Goal: Task Accomplishment & Management: Manage account settings

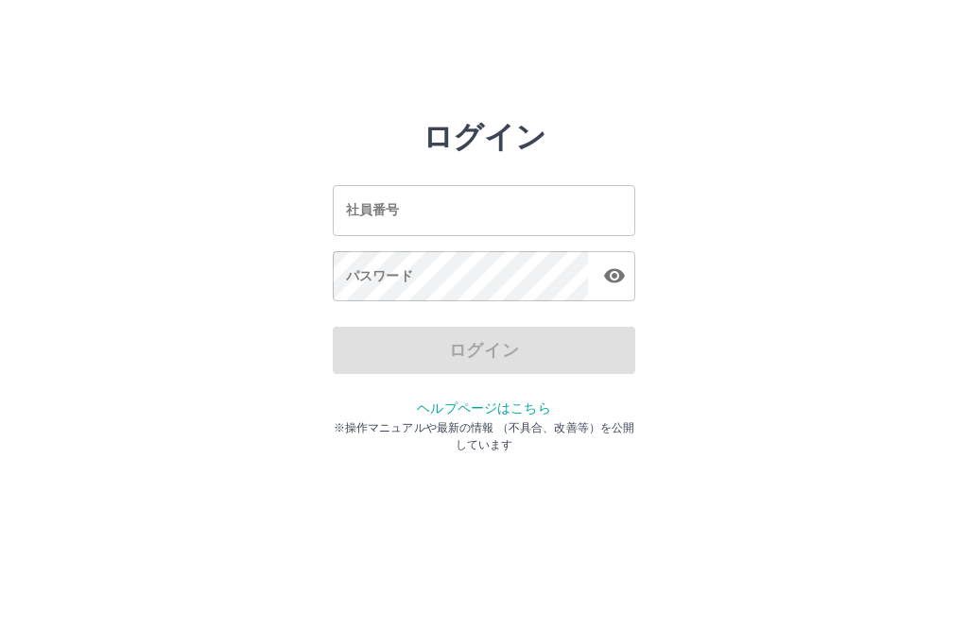
click at [476, 204] on input "社員番号" at bounding box center [484, 210] width 302 height 50
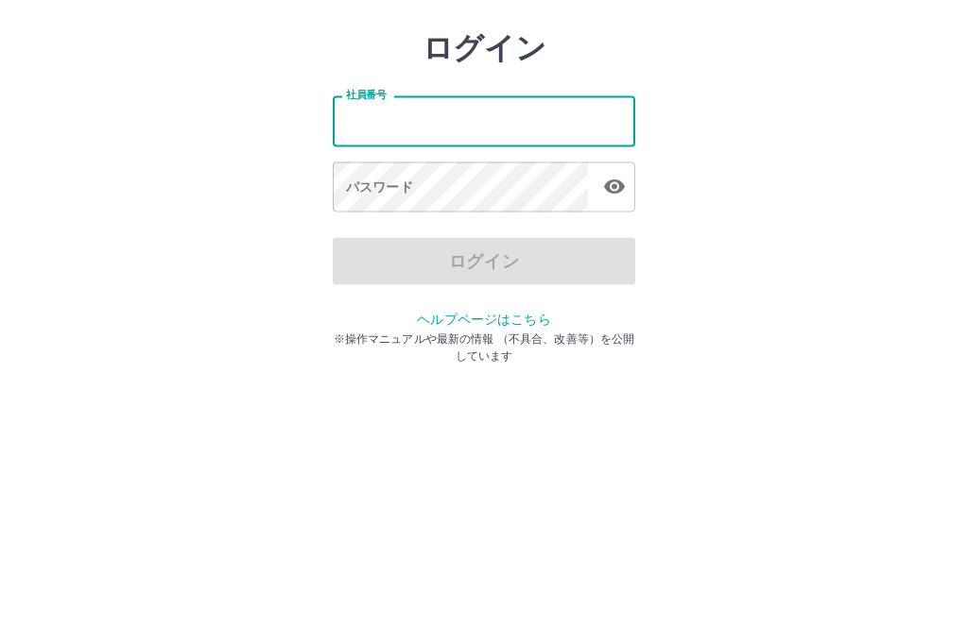
scroll to position [90, 0]
type input "*******"
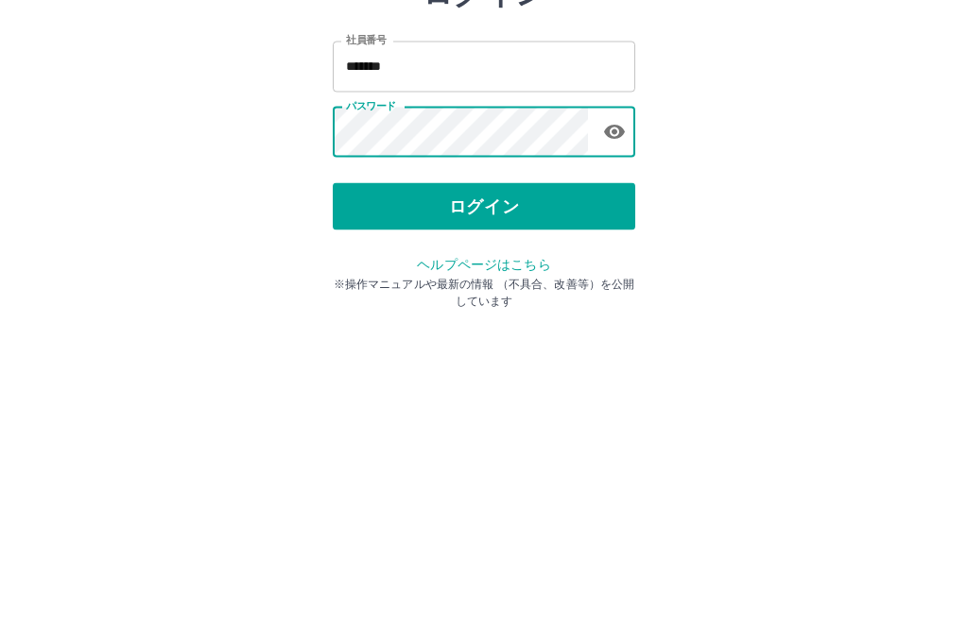
click at [586, 327] on button "ログイン" at bounding box center [484, 350] width 302 height 47
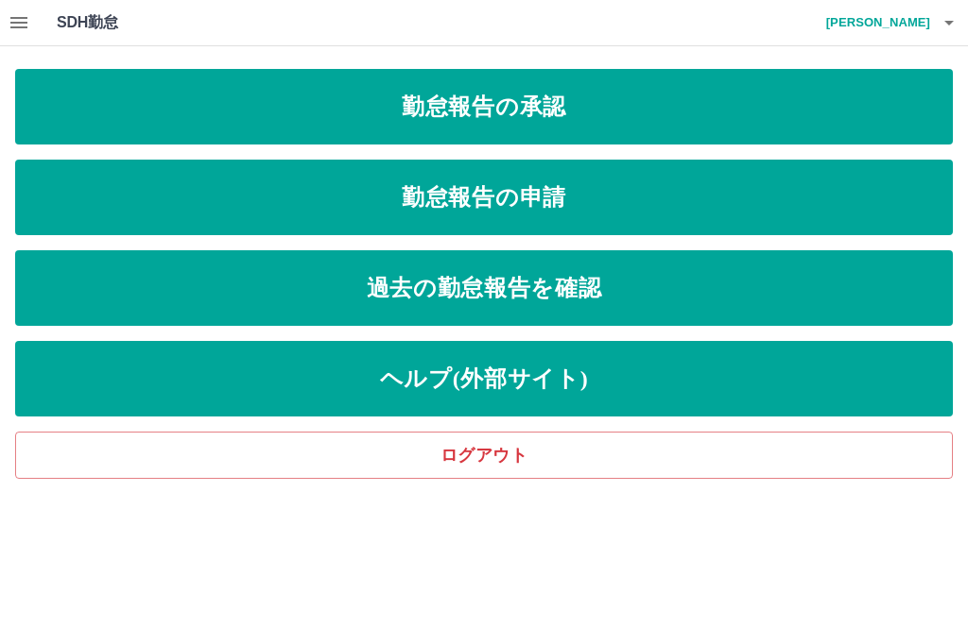
click at [25, 30] on icon "button" at bounding box center [19, 22] width 23 height 23
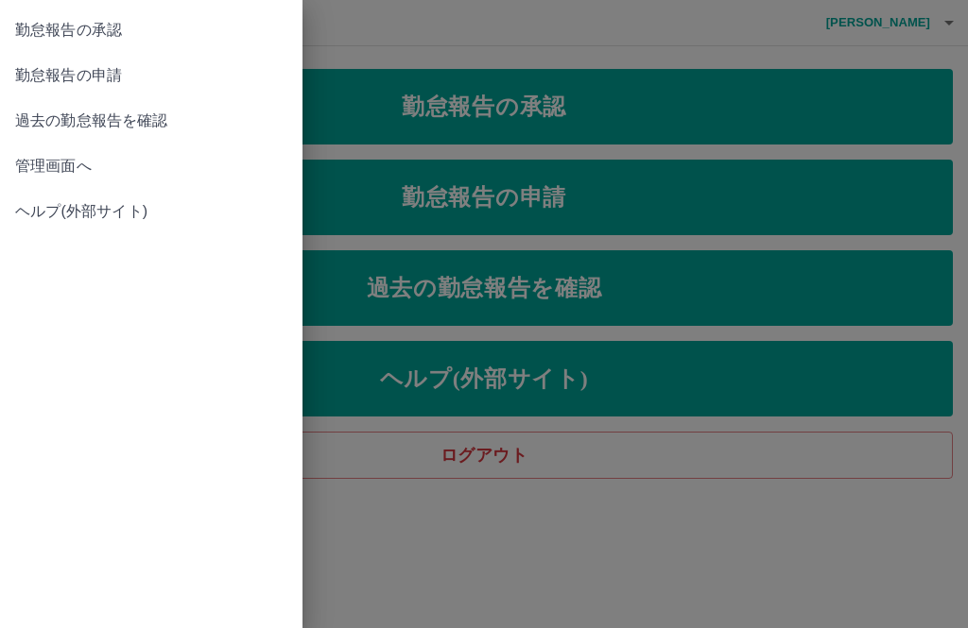
click at [164, 180] on link "管理画面へ" at bounding box center [151, 166] width 302 height 45
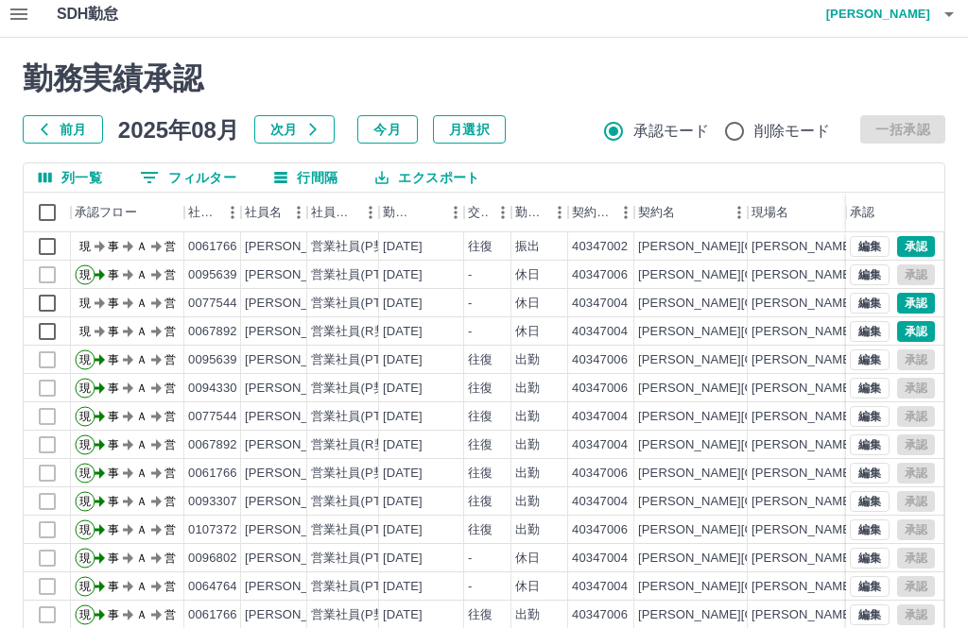
scroll to position [7, 0]
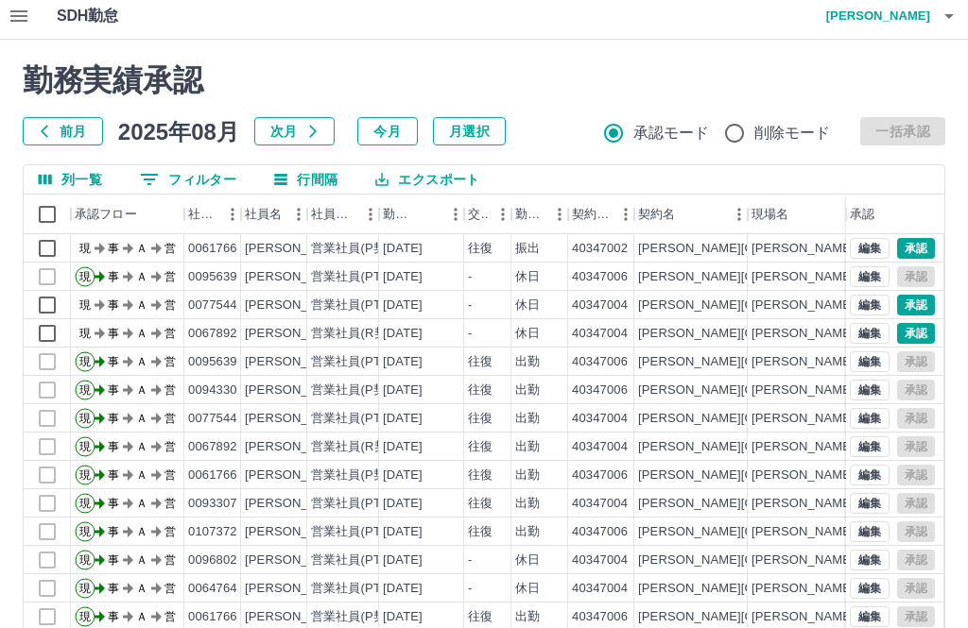
click at [6, 21] on button "button" at bounding box center [19, 15] width 38 height 45
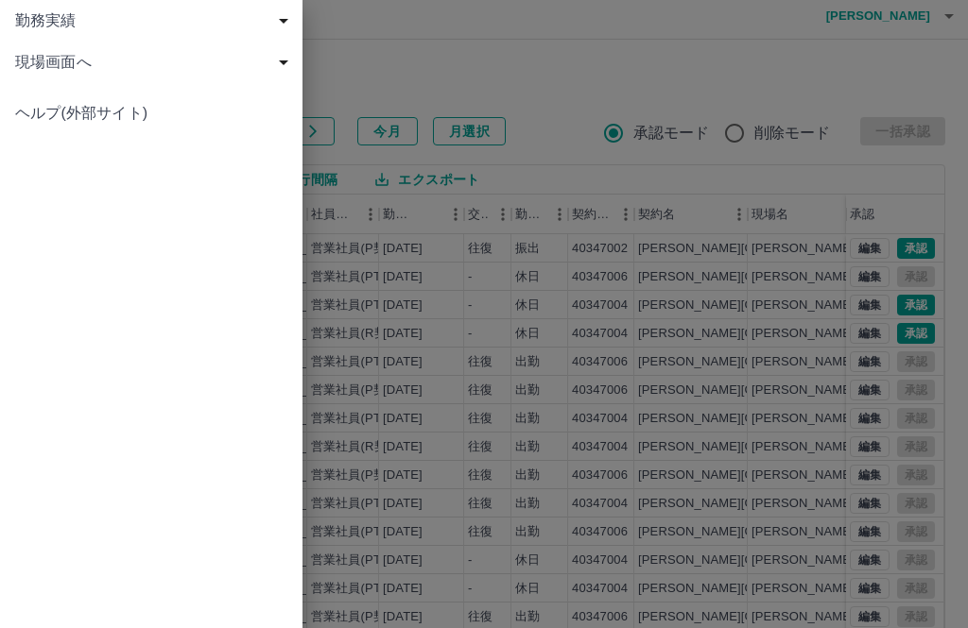
click at [119, 70] on span "現場画面へ" at bounding box center [155, 62] width 280 height 23
click at [171, 117] on link "現場画面へ" at bounding box center [151, 104] width 302 height 42
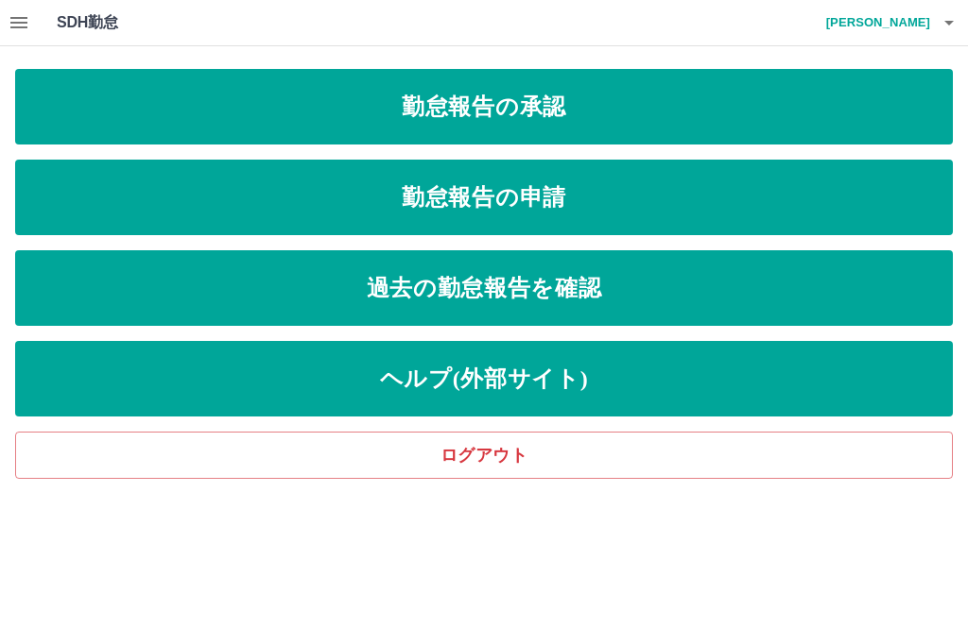
click at [565, 200] on link "勤怠報告の申請" at bounding box center [483, 198] width 937 height 76
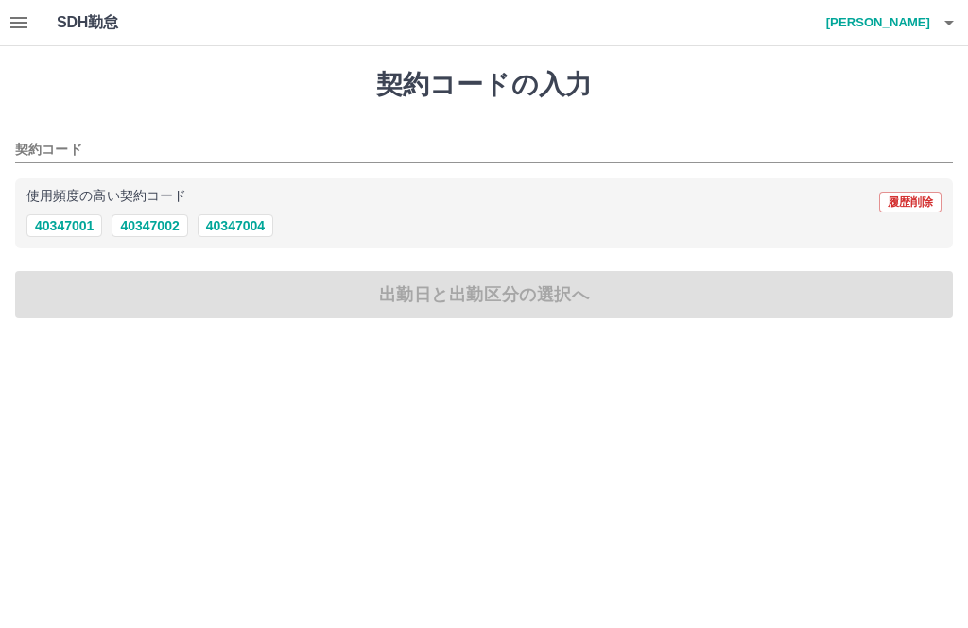
click at [15, 22] on icon "button" at bounding box center [18, 22] width 17 height 11
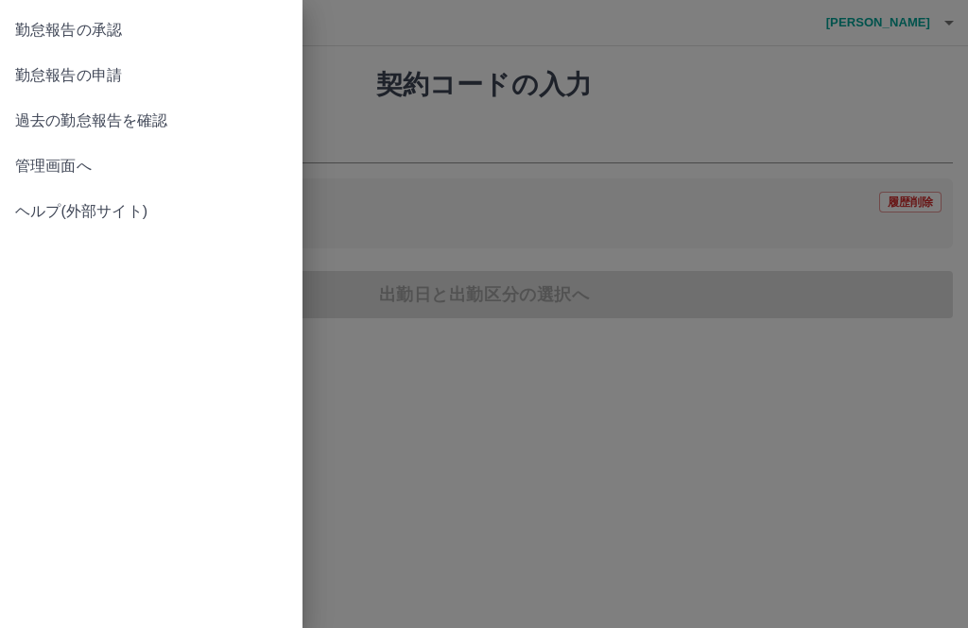
click at [109, 174] on span "管理画面へ" at bounding box center [151, 166] width 272 height 23
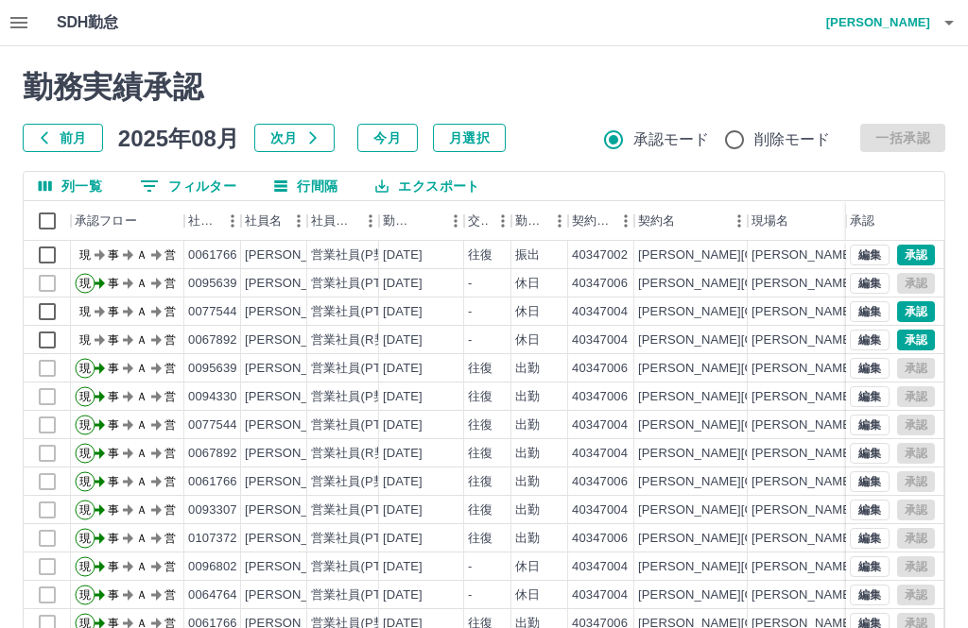
click at [24, 26] on icon "button" at bounding box center [18, 22] width 17 height 11
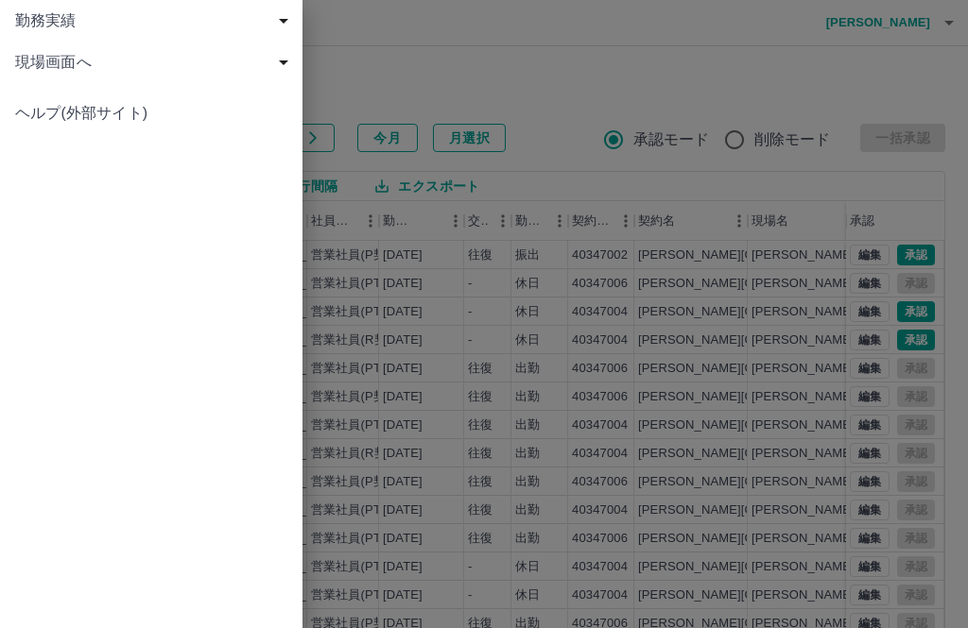
click at [187, 71] on span "現場画面へ" at bounding box center [155, 62] width 280 height 23
click at [443, 57] on div at bounding box center [484, 314] width 968 height 628
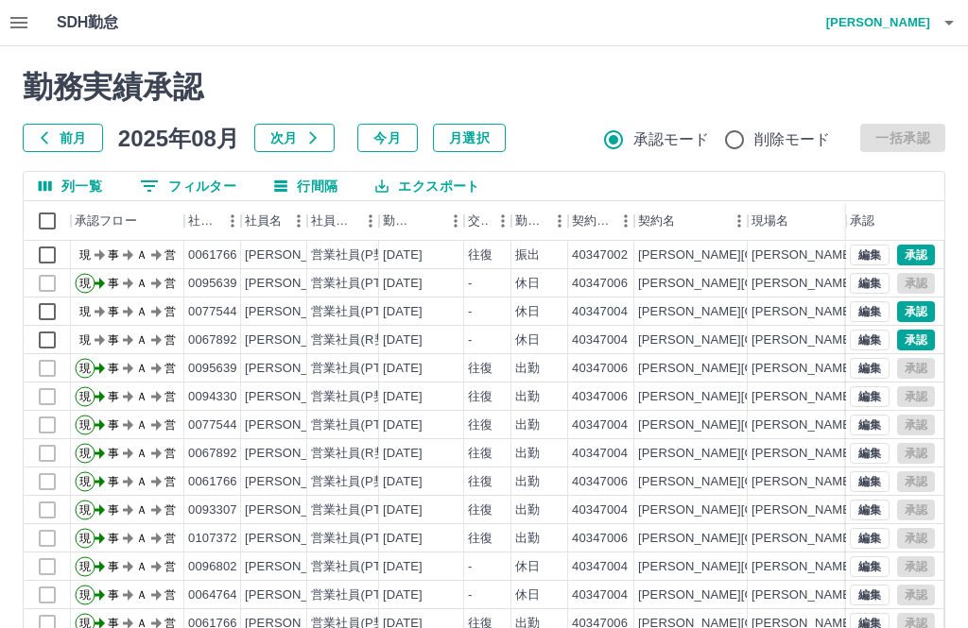
click at [925, 21] on h4 "[PERSON_NAME]" at bounding box center [873, 22] width 113 height 45
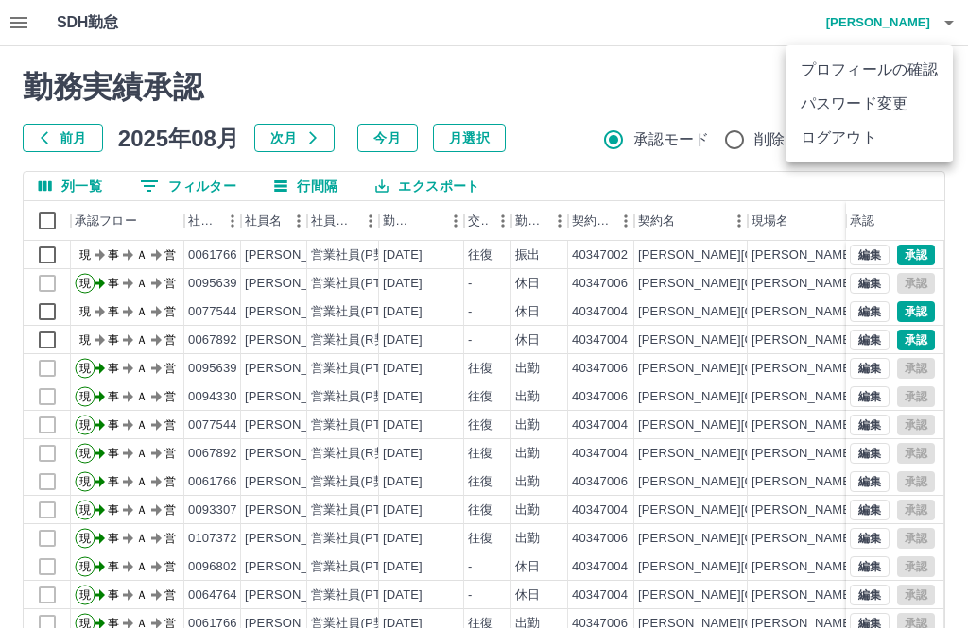
click at [867, 148] on li "ログアウト" at bounding box center [868, 138] width 167 height 34
